Goal: Task Accomplishment & Management: Use online tool/utility

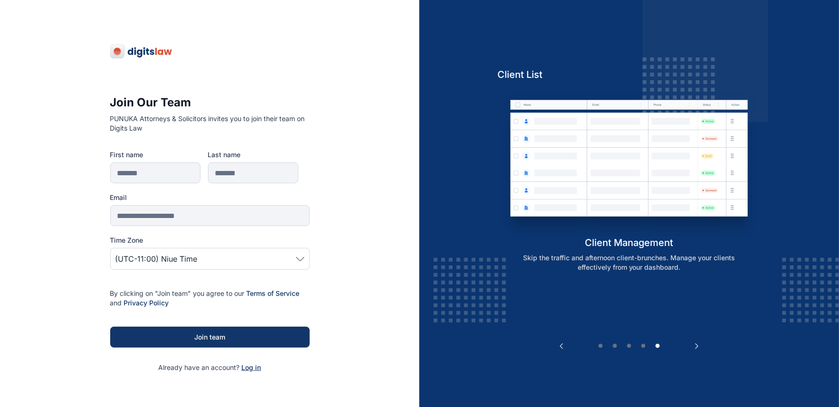
click at [248, 365] on span "Log in" at bounding box center [251, 367] width 19 height 8
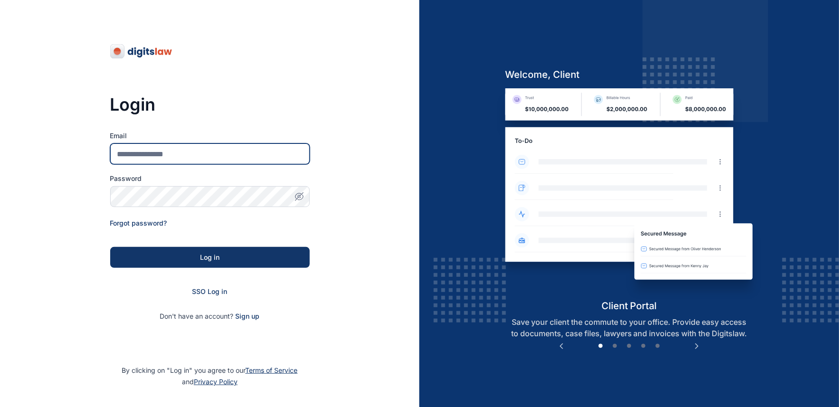
type input "**********"
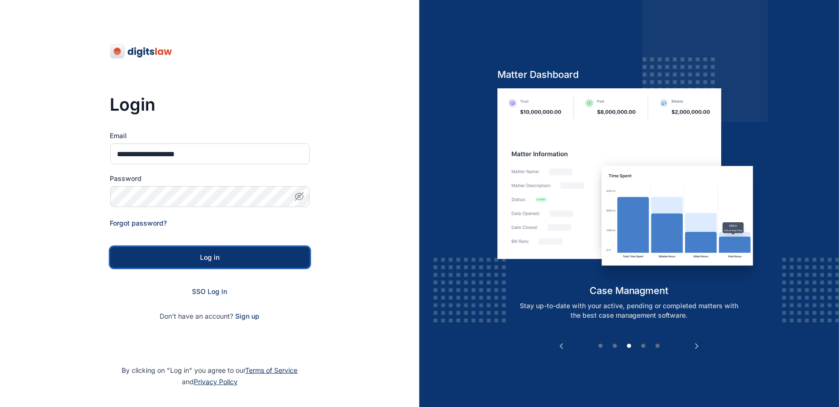
click at [208, 259] on div "Log in" at bounding box center [209, 257] width 169 height 9
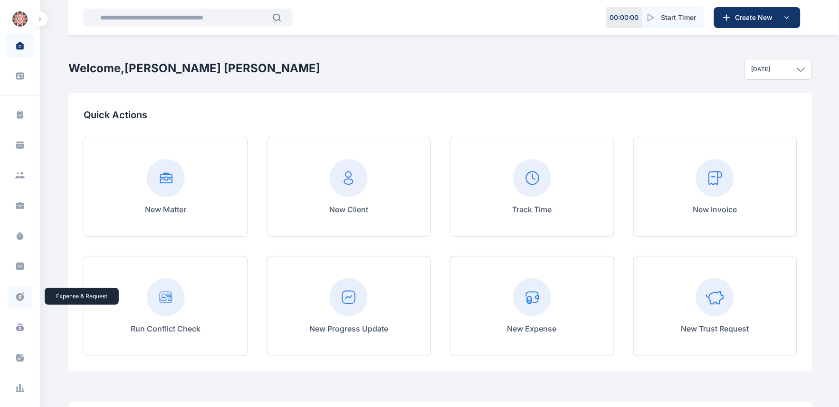
click at [19, 298] on icon at bounding box center [19, 297] width 9 height 10
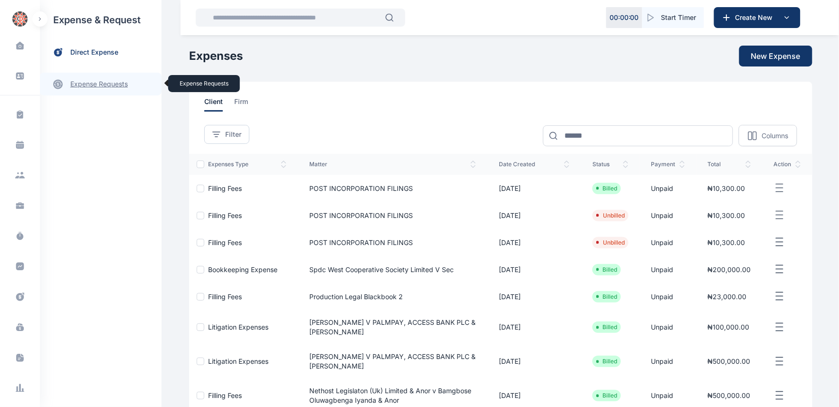
click at [93, 88] on link "expense requests expense requests" at bounding box center [101, 84] width 122 height 23
click at [101, 117] on span "Expense Request Expense Request" at bounding box center [114, 118] width 86 height 18
